Goal: Task Accomplishment & Management: Manage account settings

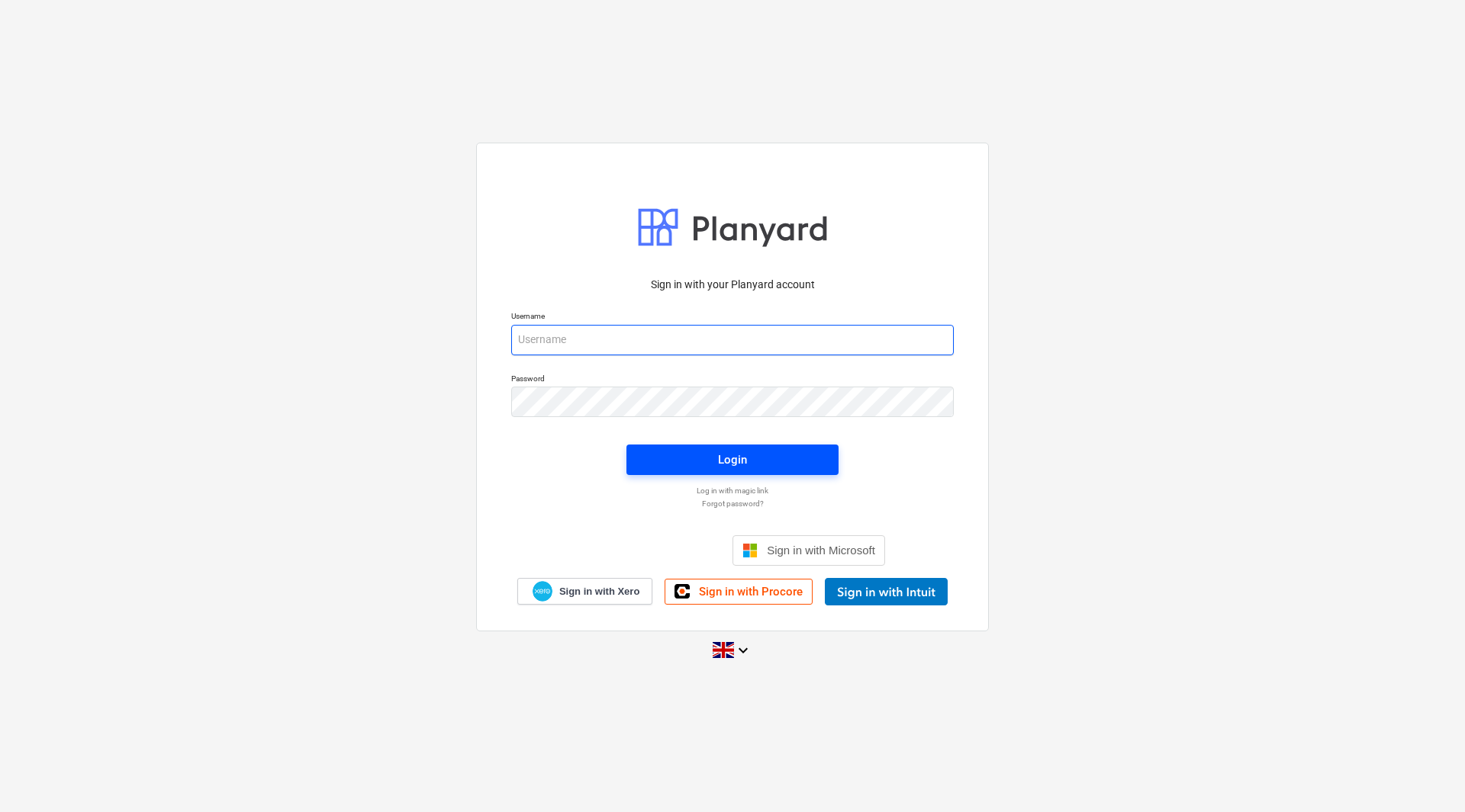
type input "[PERSON_NAME][EMAIL_ADDRESS][DOMAIN_NAME]"
click at [646, 455] on span "Login" at bounding box center [733, 460] width 176 height 20
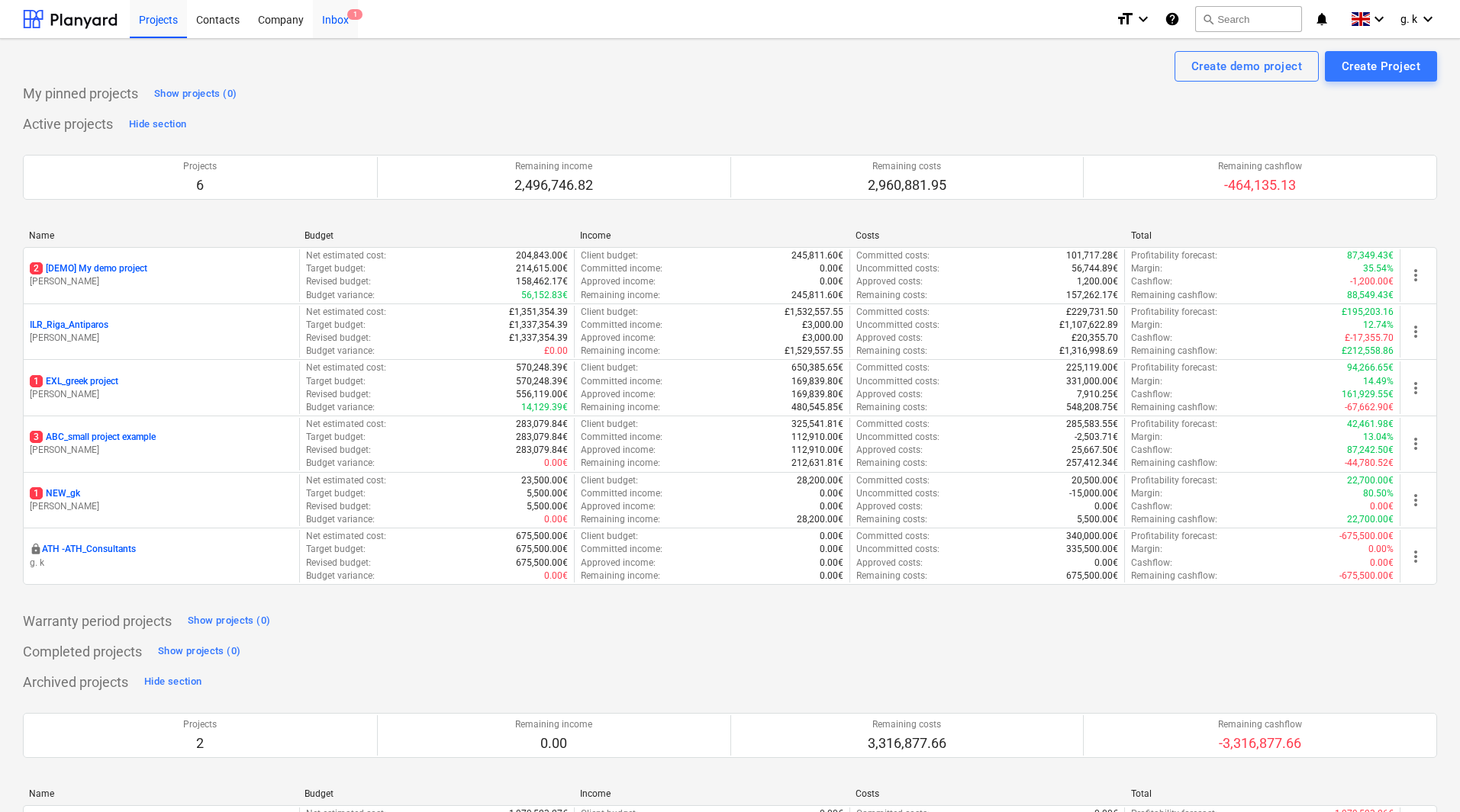
click at [342, 24] on div "Inbox 1" at bounding box center [335, 19] width 45 height 39
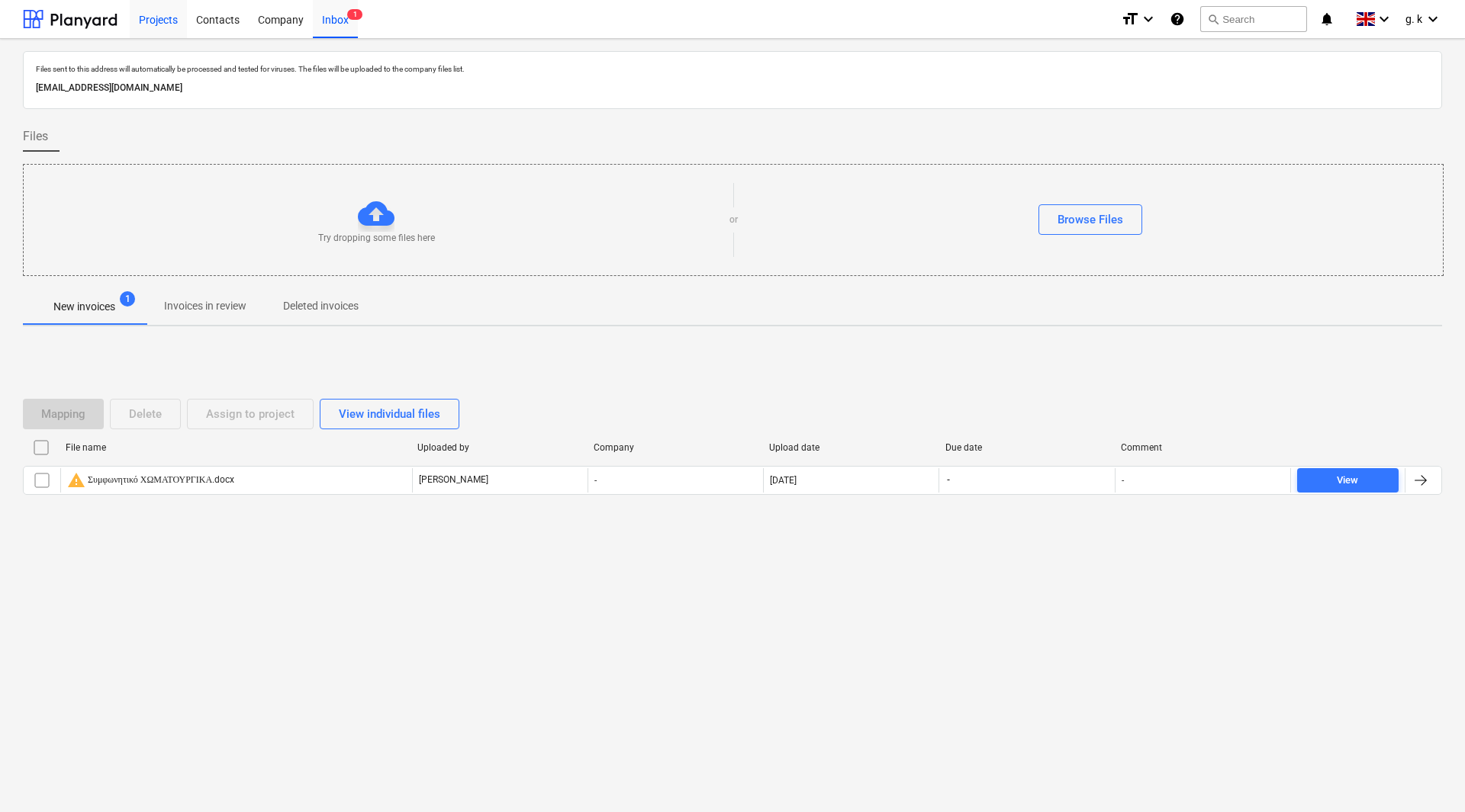
click at [149, 26] on div "Projects" at bounding box center [158, 19] width 57 height 39
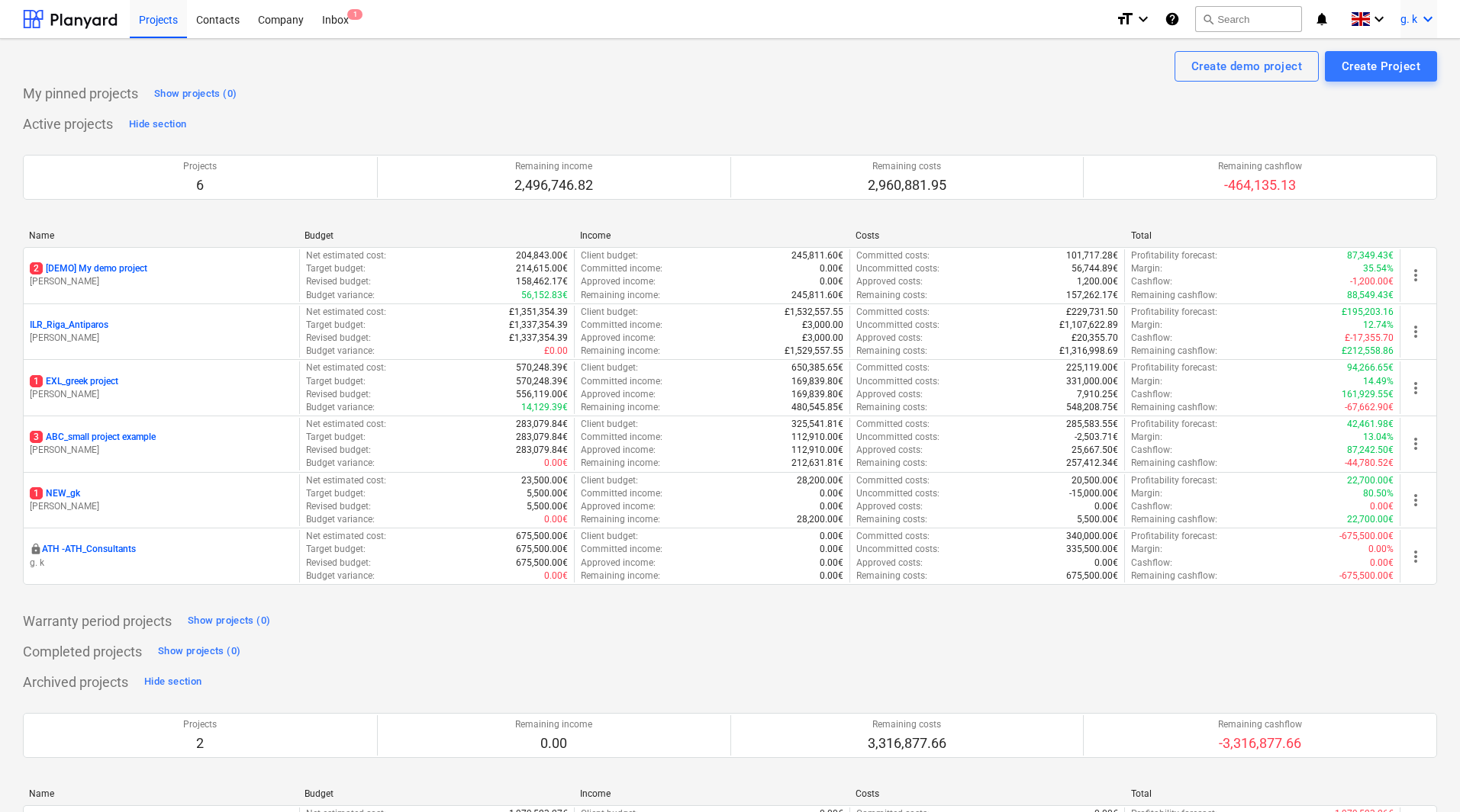
click at [1427, 19] on icon "keyboard_arrow_down" at bounding box center [1428, 19] width 18 height 18
click at [1386, 88] on div "Log out" at bounding box center [1391, 84] width 91 height 25
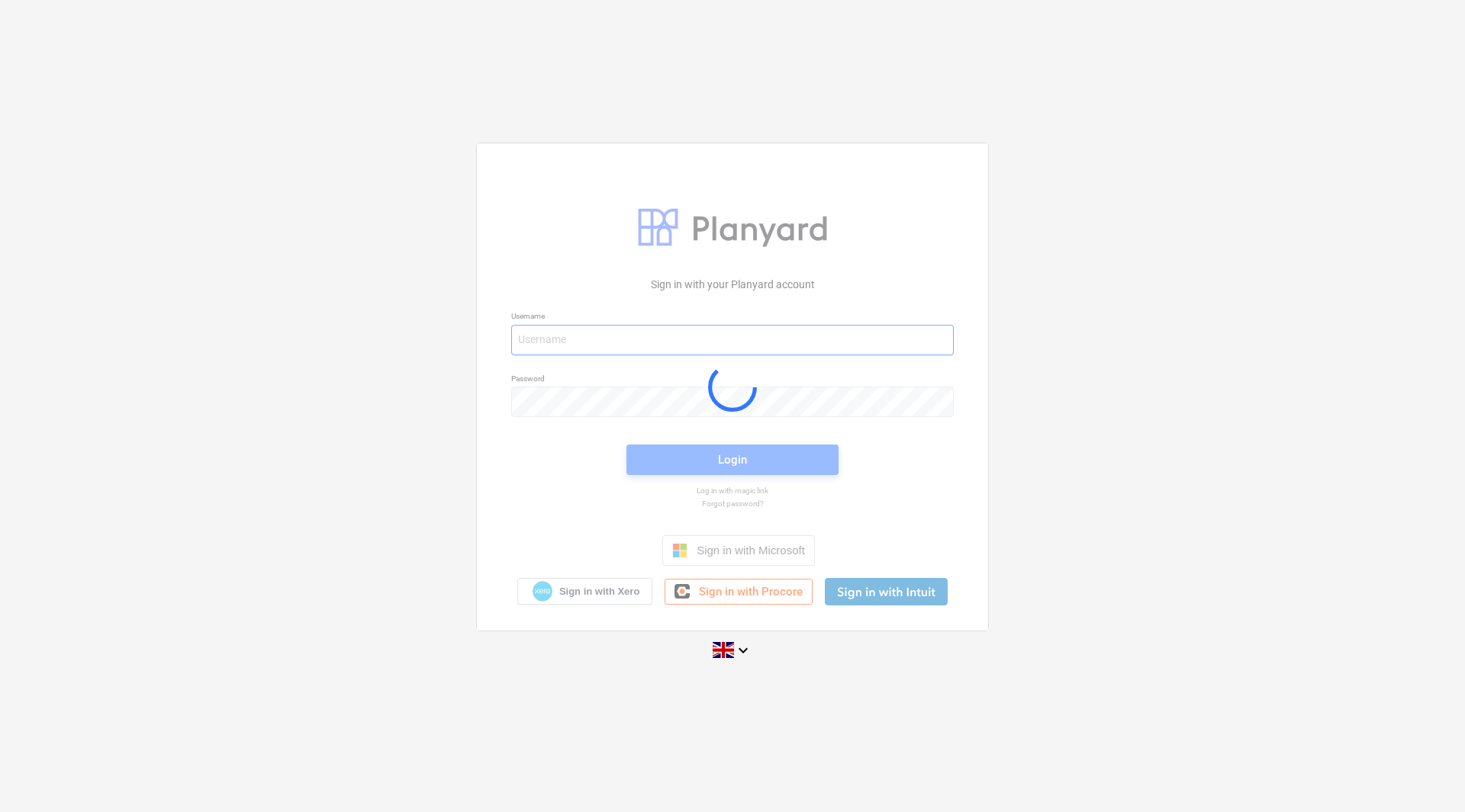
type input "[PERSON_NAME][EMAIL_ADDRESS][DOMAIN_NAME]"
